Goal: Task Accomplishment & Management: Manage account settings

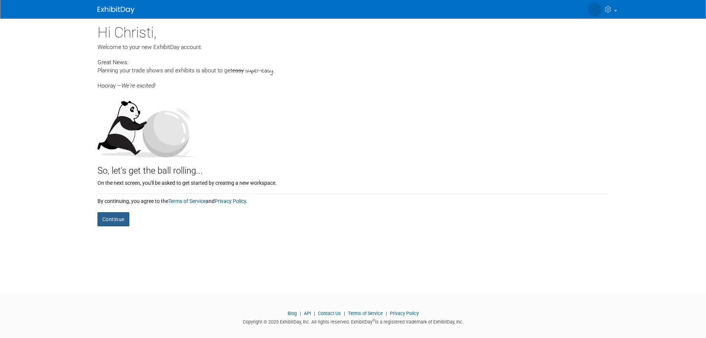
click at [113, 218] on button "Continue" at bounding box center [113, 219] width 32 height 14
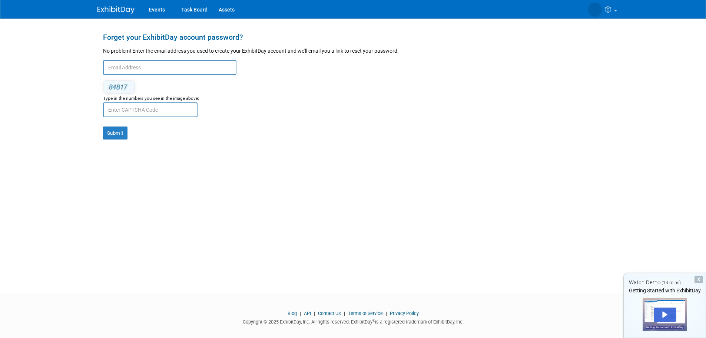
click at [127, 69] on input "text" at bounding box center [169, 67] width 133 height 15
type input "christi@busybusy.com"
type input "74562"
click at [110, 133] on button "Submit" at bounding box center [115, 132] width 24 height 13
